Goal: Find specific page/section: Find specific page/section

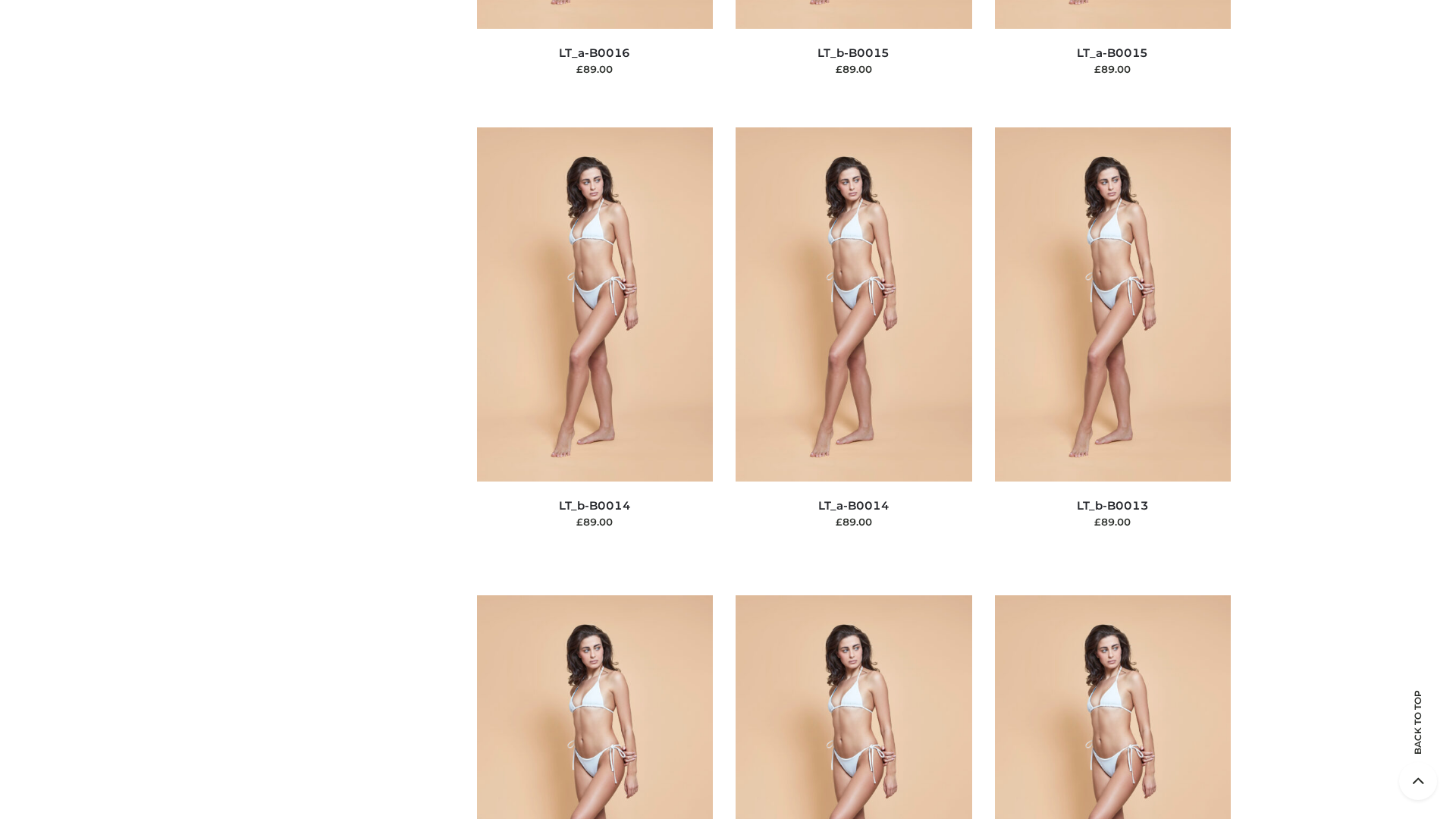
scroll to position [5393, 0]
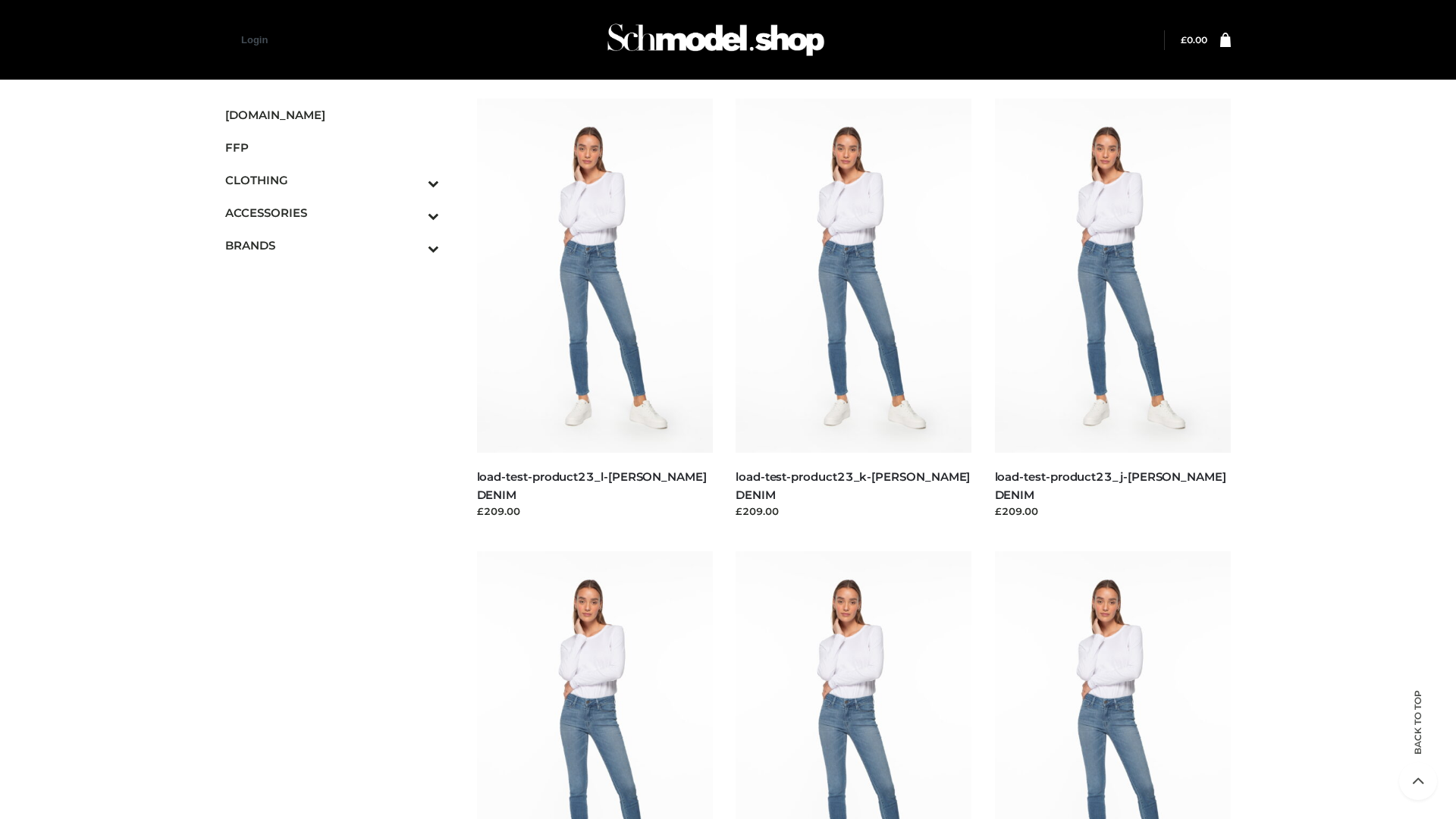
scroll to position [1330, 0]
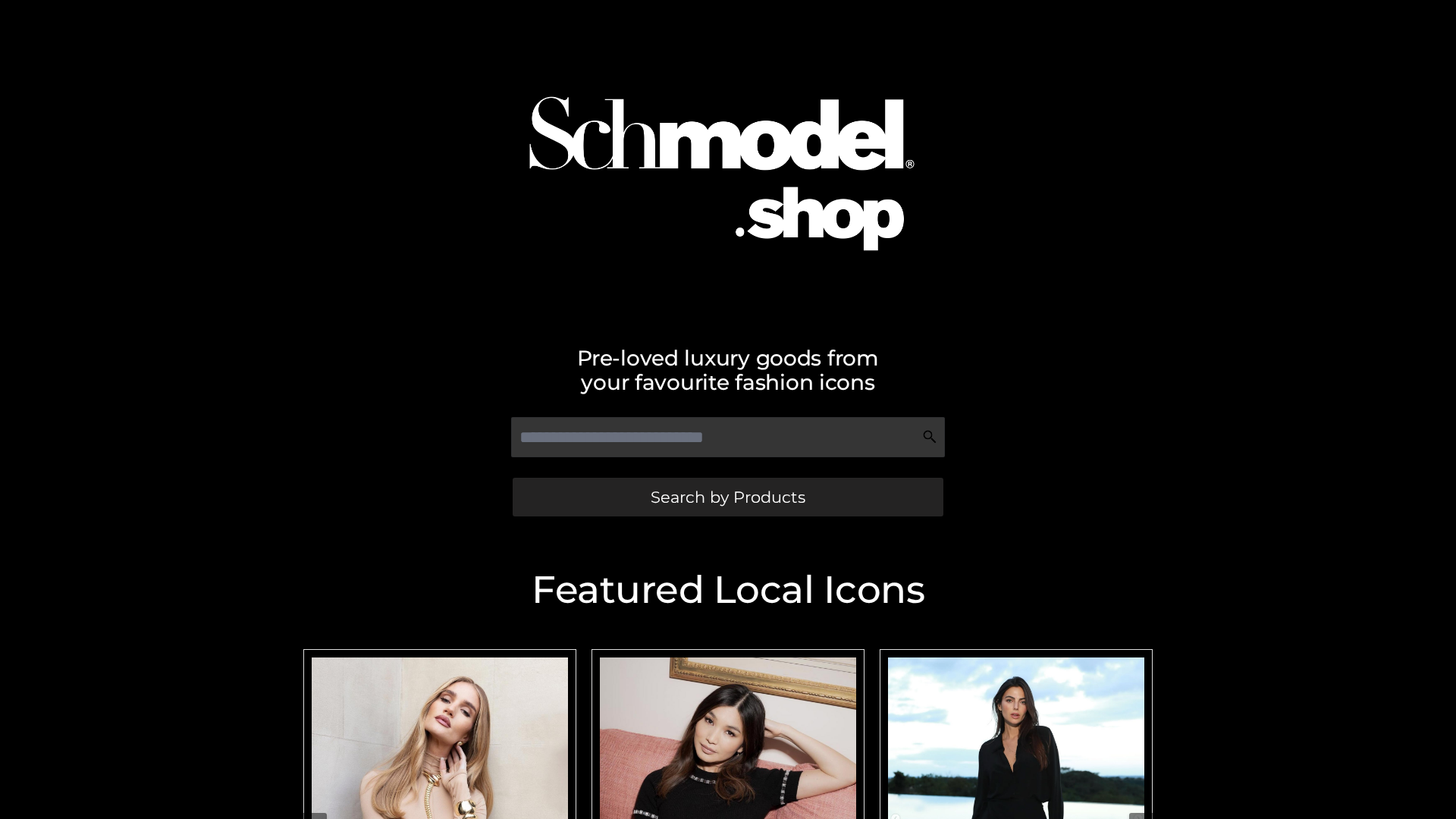
click at [727, 496] on span "Search by Products" at bounding box center [728, 496] width 155 height 16
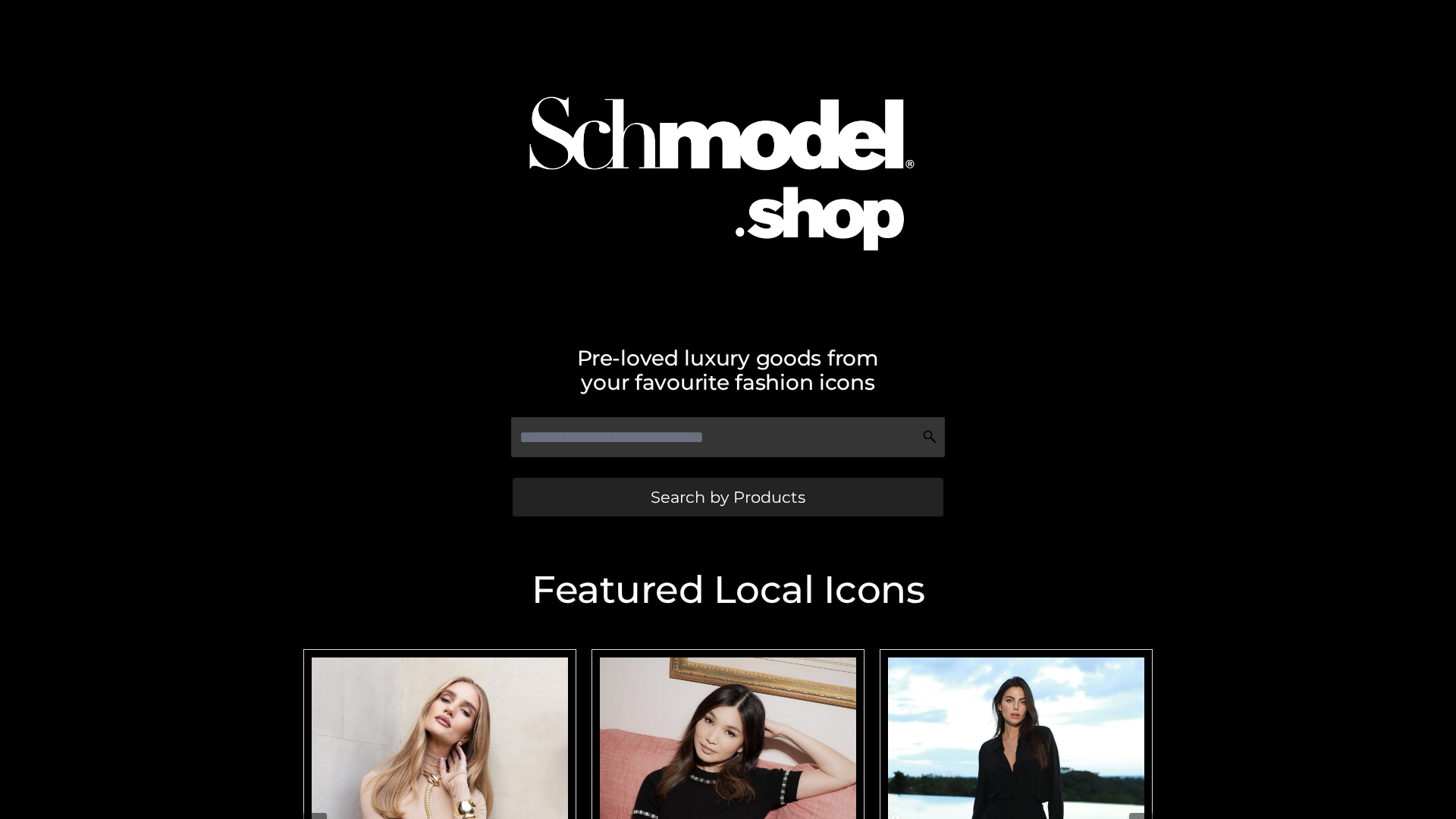
click at [727, 496] on span "Search by Products" at bounding box center [728, 496] width 155 height 16
